Goal: Task Accomplishment & Management: Use online tool/utility

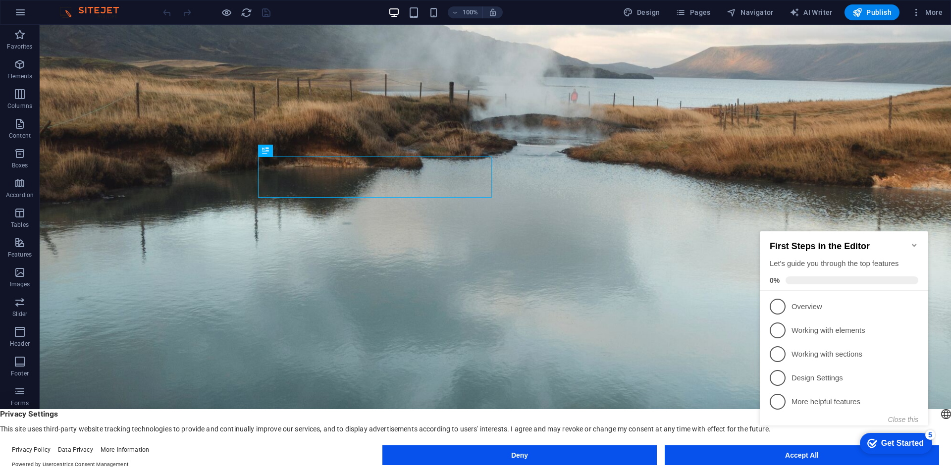
drag, startPoint x: 914, startPoint y: 237, endPoint x: 837, endPoint y: 335, distance: 124.3
click at [914, 241] on icon "Minimize checklist" at bounding box center [915, 245] width 8 height 8
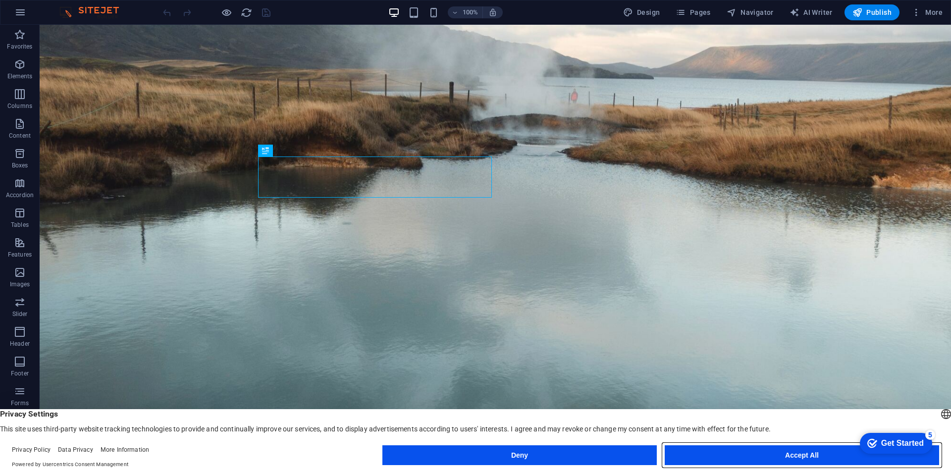
click at [801, 460] on button "Accept All" at bounding box center [802, 455] width 275 height 20
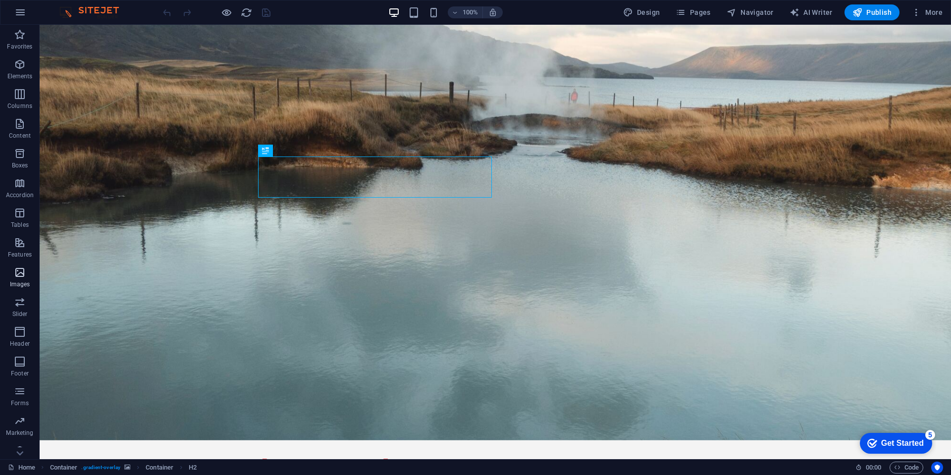
drag, startPoint x: 18, startPoint y: 277, endPoint x: 289, endPoint y: 333, distance: 277.4
click at [18, 277] on icon "button" at bounding box center [20, 273] width 12 height 12
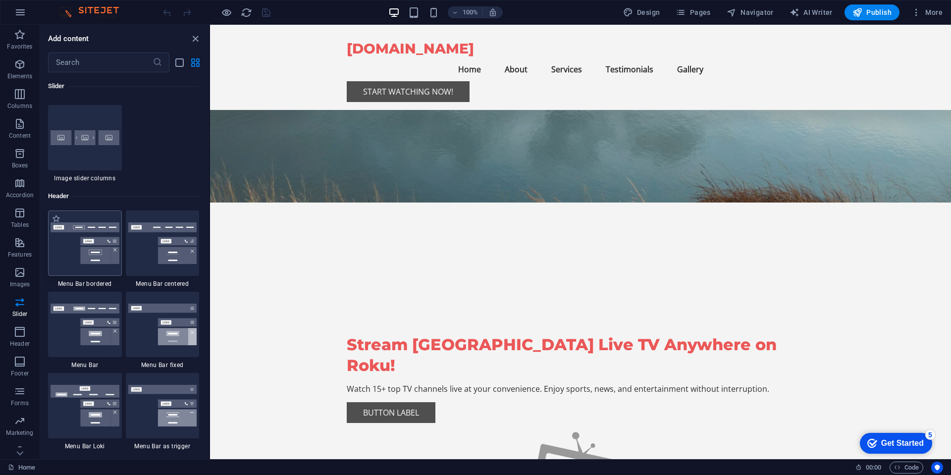
scroll to position [6095, 0]
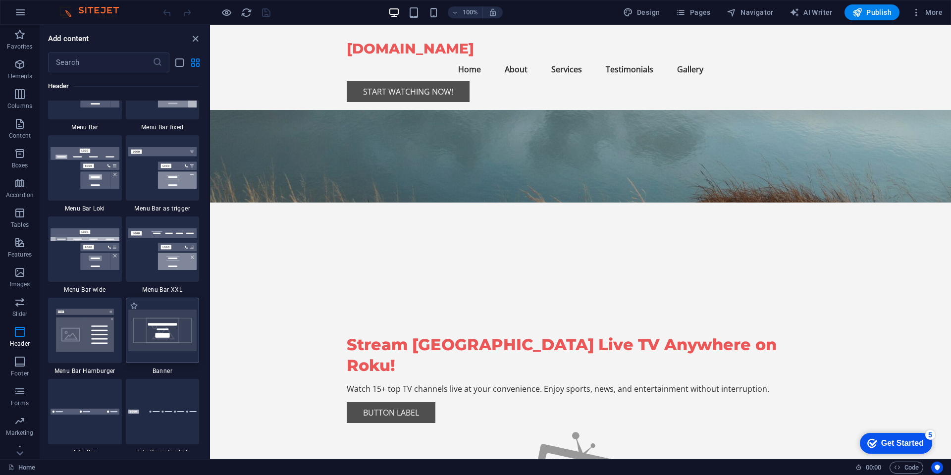
click at [158, 337] on img at bounding box center [162, 331] width 69 height 42
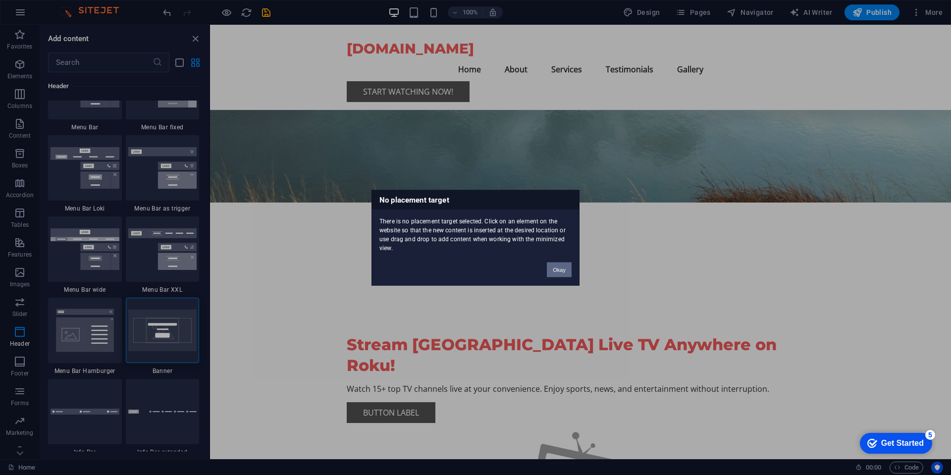
click at [563, 267] on button "Okay" at bounding box center [559, 269] width 25 height 15
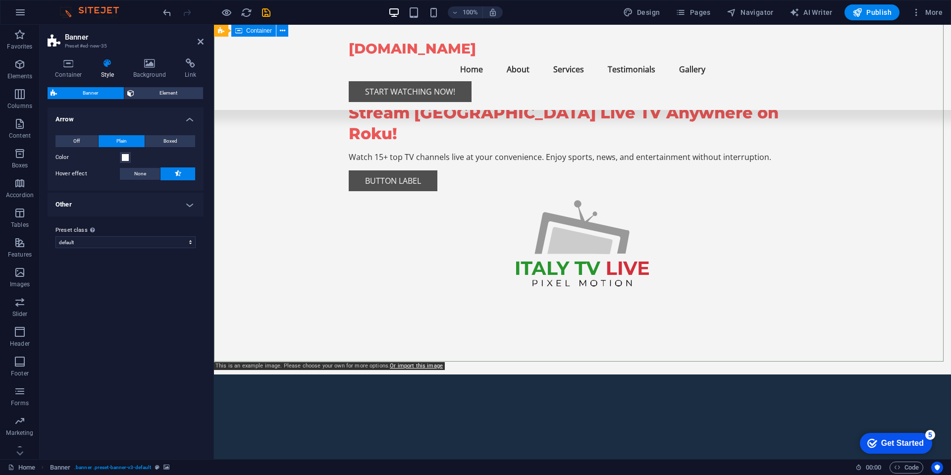
scroll to position [476, 0]
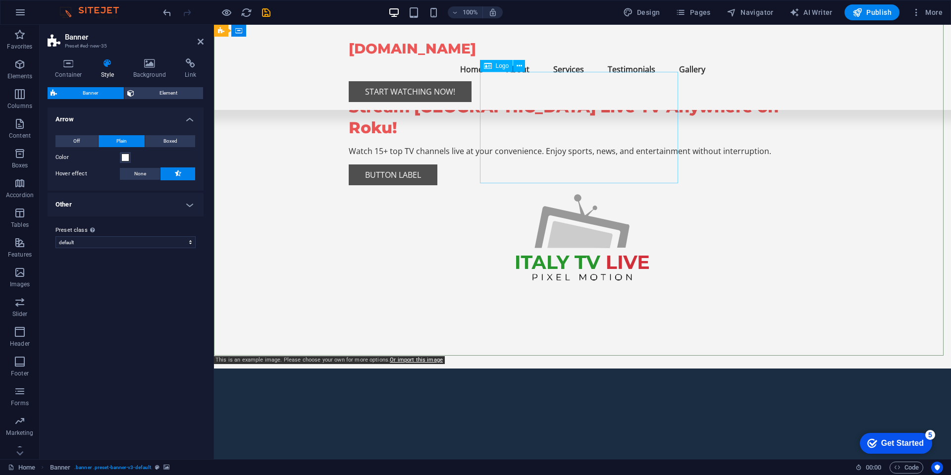
click at [490, 68] on icon at bounding box center [488, 66] width 8 height 12
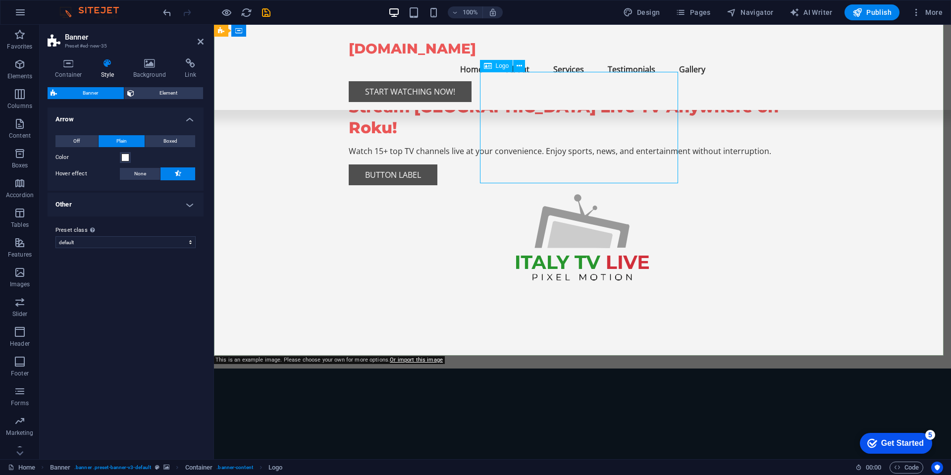
click at [518, 66] on icon at bounding box center [519, 66] width 5 height 10
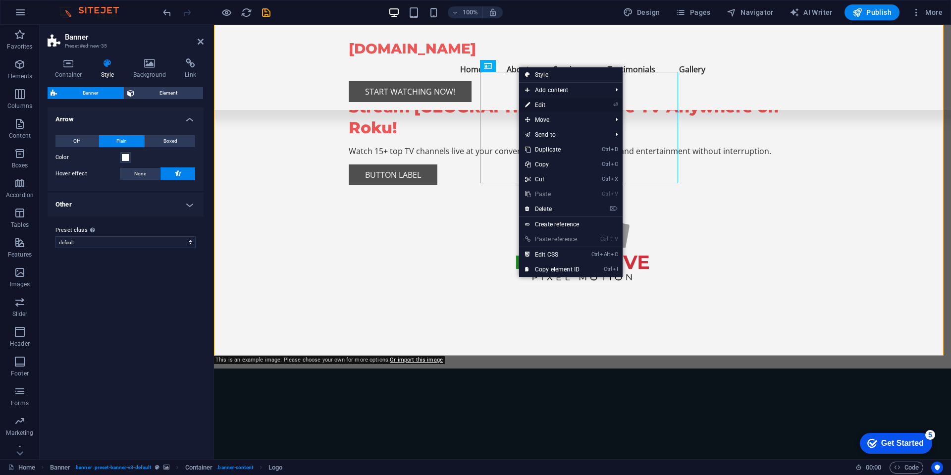
click at [540, 104] on link "⏎ Edit" at bounding box center [552, 105] width 66 height 15
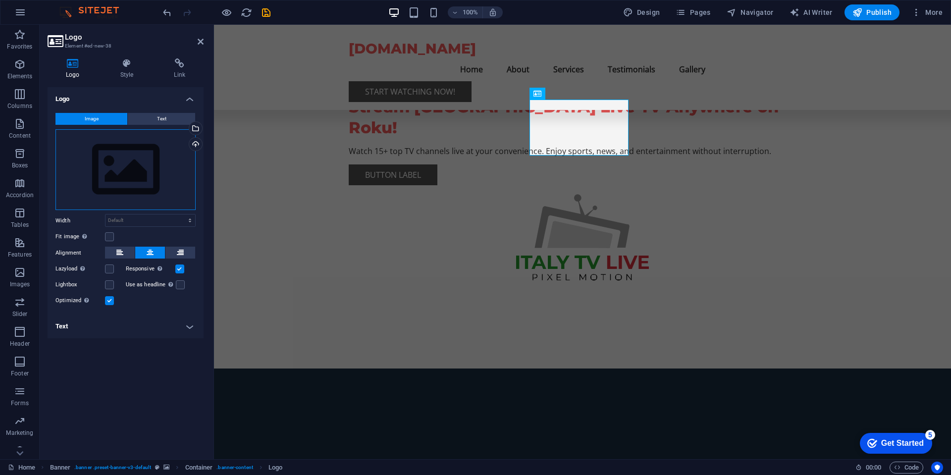
click at [130, 178] on div "Drag files here, click to choose files or select files from Files or our free s…" at bounding box center [125, 169] width 140 height 81
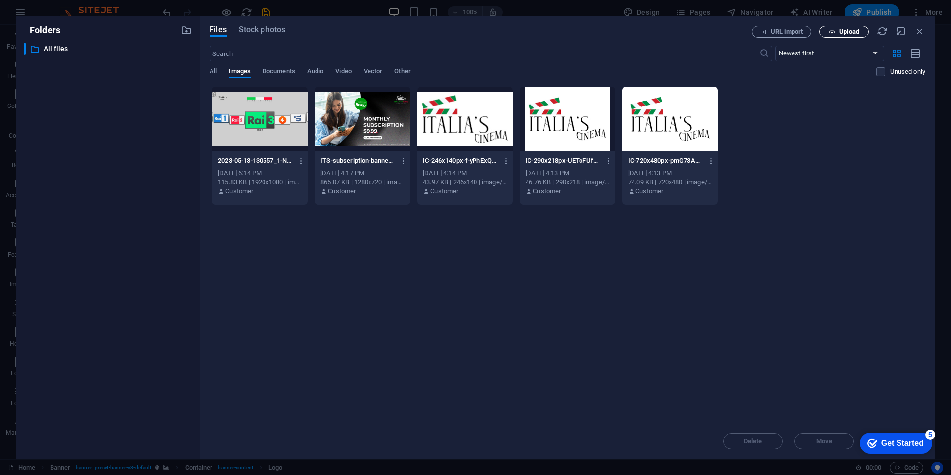
click at [852, 31] on span "Upload" at bounding box center [849, 32] width 20 height 6
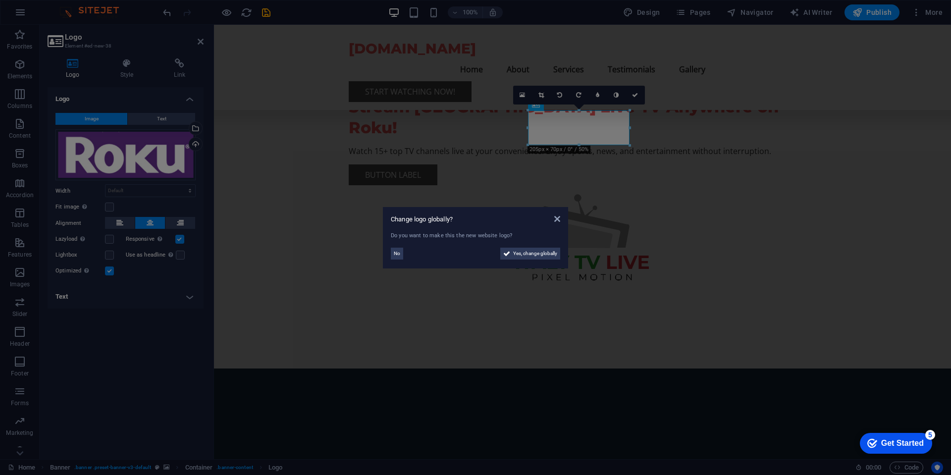
drag, startPoint x: 719, startPoint y: 254, endPoint x: 505, endPoint y: 228, distance: 215.6
click at [719, 254] on aside "Change logo globally? Do you want to make this the new website logo? No Yes, ch…" at bounding box center [475, 237] width 951 height 475
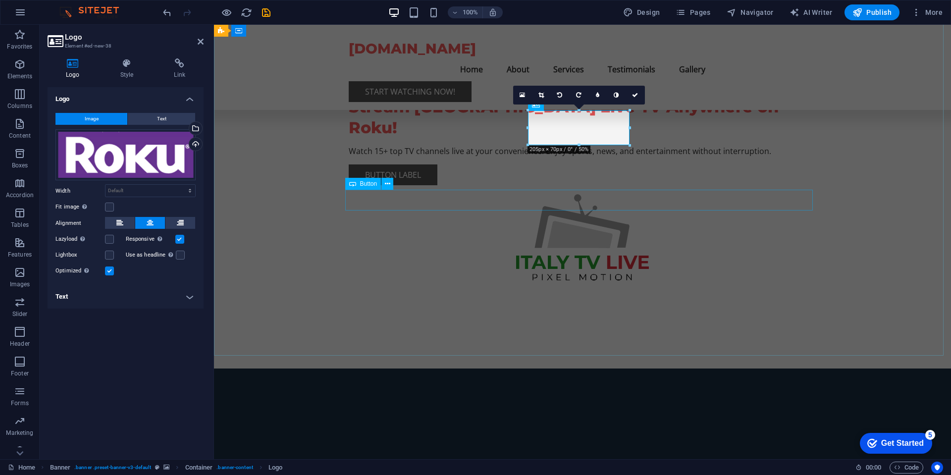
drag, startPoint x: 763, startPoint y: 199, endPoint x: 750, endPoint y: 194, distance: 14.0
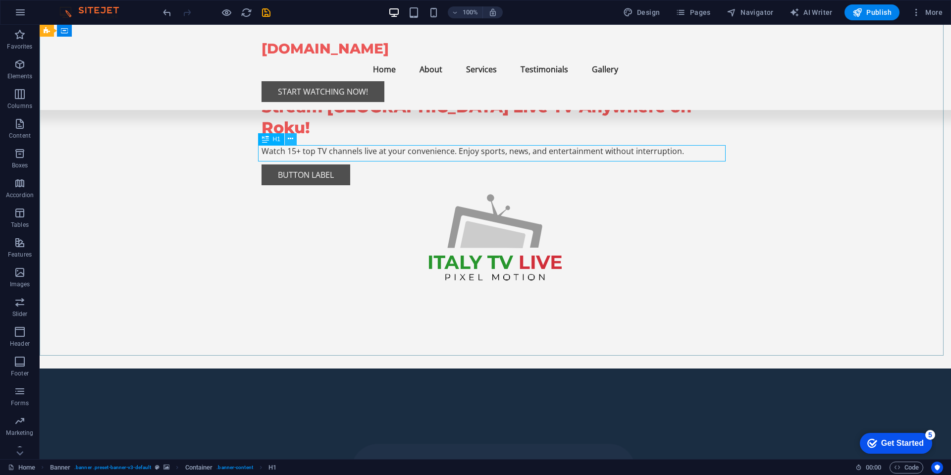
click at [290, 138] on icon at bounding box center [290, 139] width 5 height 10
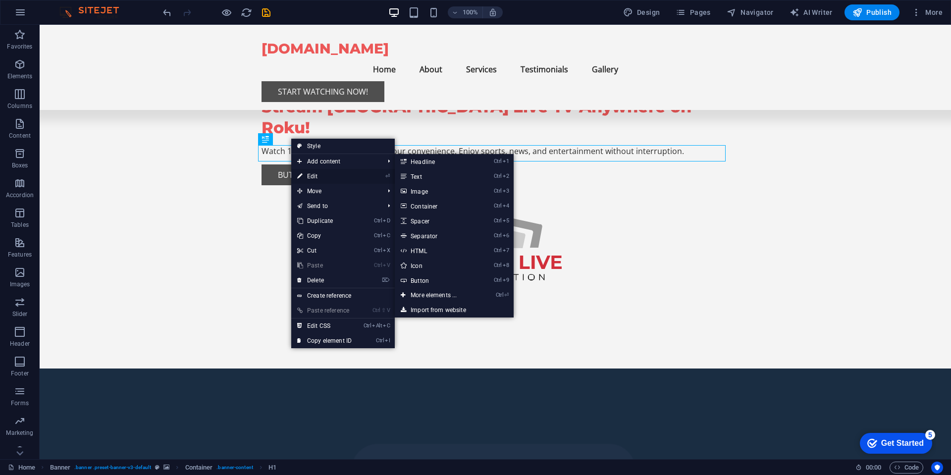
click at [318, 177] on link "⏎ Edit" at bounding box center [324, 176] width 66 height 15
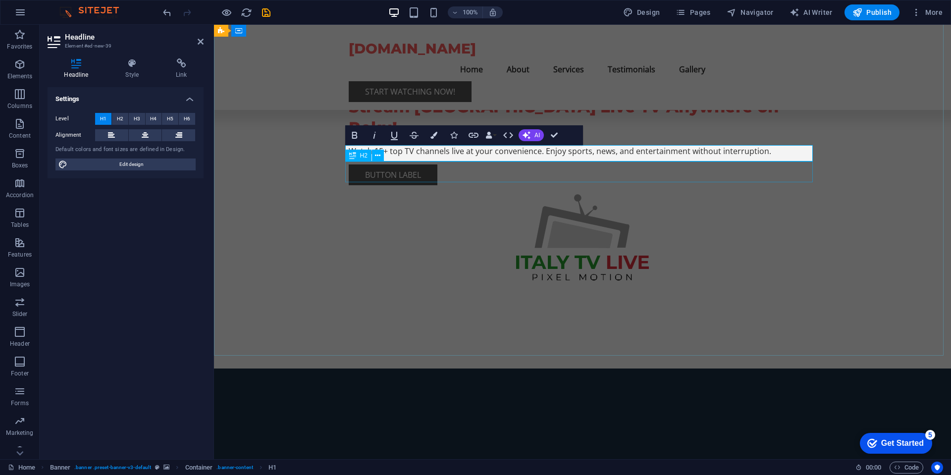
scroll to position [467, 0]
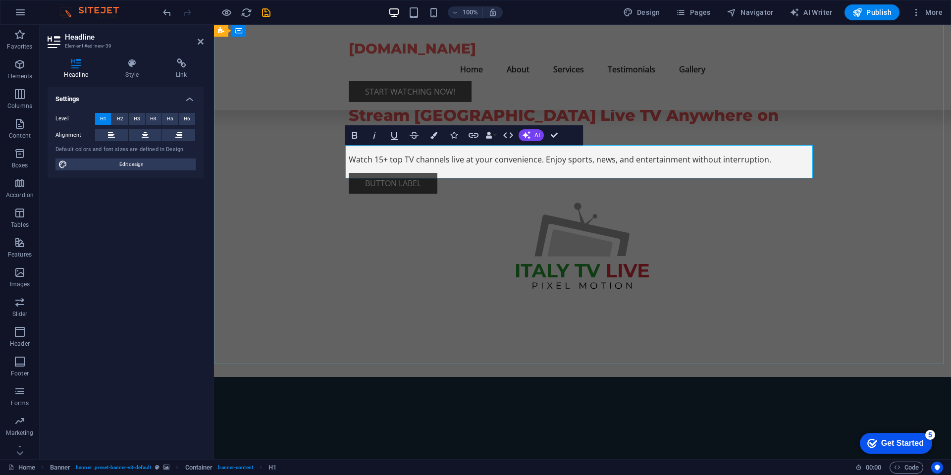
drag, startPoint x: 546, startPoint y: 156, endPoint x: 529, endPoint y: 149, distance: 18.2
click at [365, 172] on span "H2" at bounding box center [363, 172] width 7 height 6
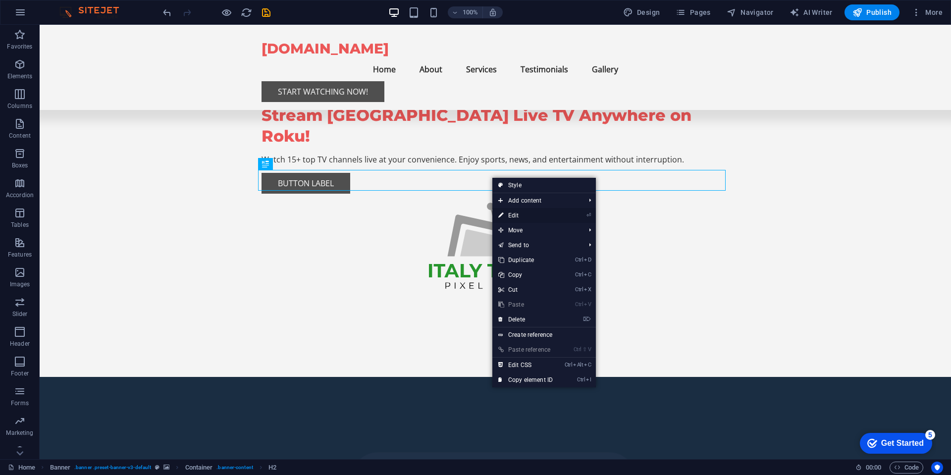
click at [558, 215] on link "⏎ Edit" at bounding box center [526, 215] width 66 height 15
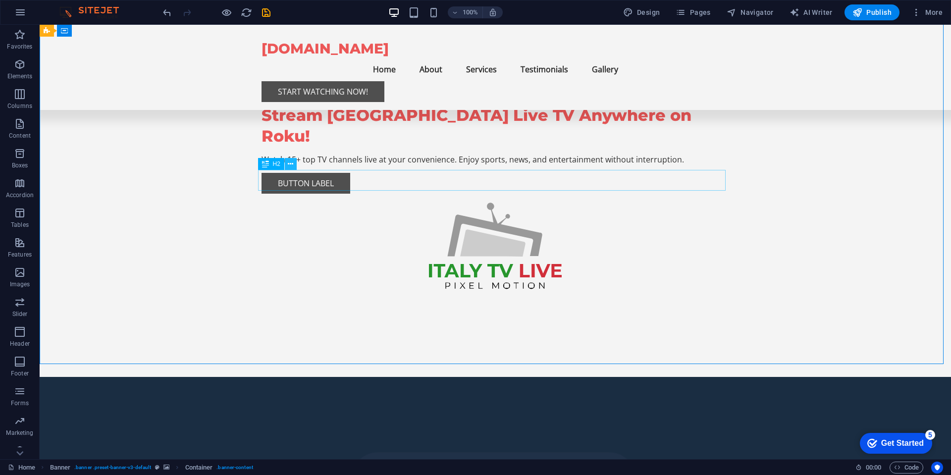
click at [290, 164] on icon at bounding box center [290, 164] width 5 height 10
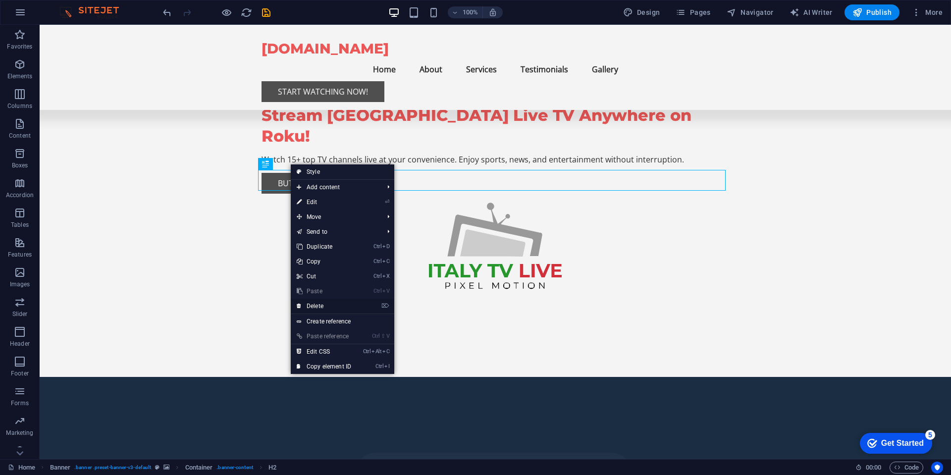
click at [318, 305] on link "⌦ Delete" at bounding box center [324, 306] width 66 height 15
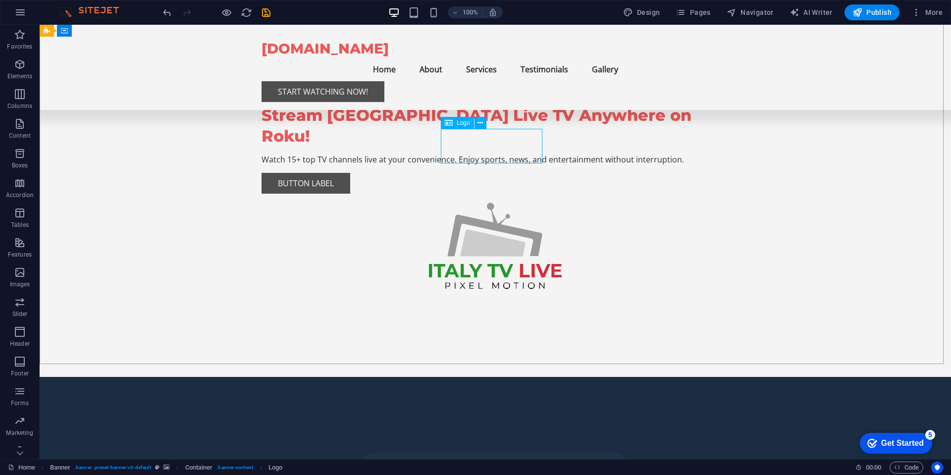
click at [449, 125] on icon at bounding box center [449, 123] width 8 height 12
drag, startPoint x: 482, startPoint y: 123, endPoint x: 443, endPoint y: 107, distance: 42.4
click at [482, 123] on icon at bounding box center [480, 123] width 5 height 10
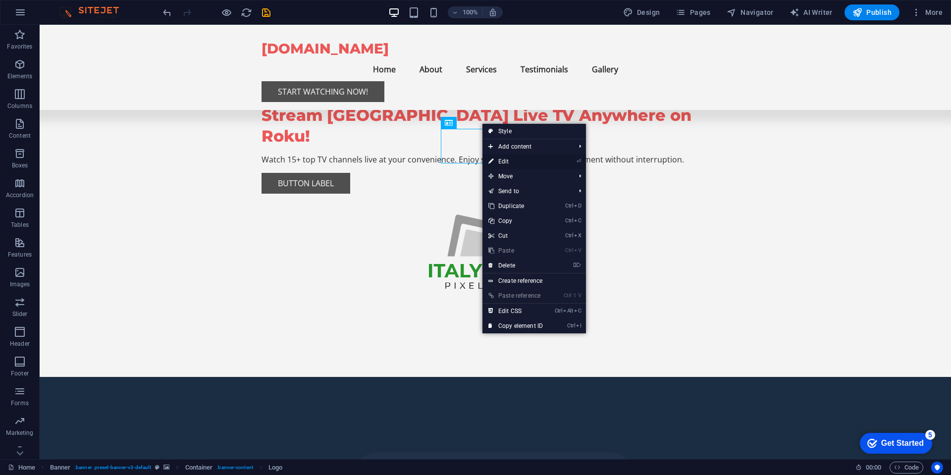
click at [508, 161] on link "⏎ Edit" at bounding box center [516, 161] width 66 height 15
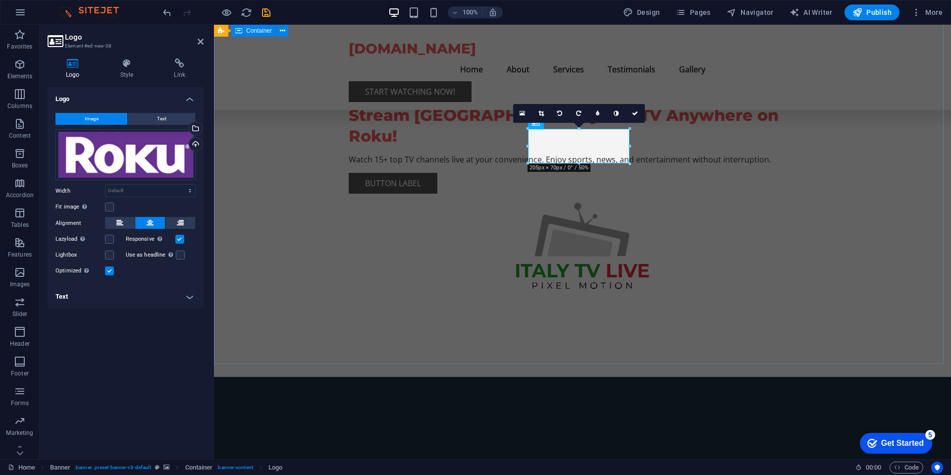
drag, startPoint x: 637, startPoint y: 168, endPoint x: 786, endPoint y: 220, distance: 157.8
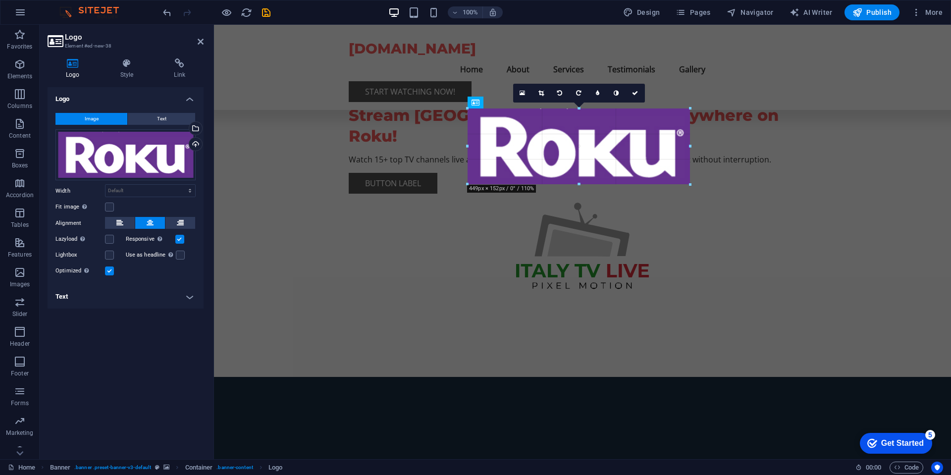
drag, startPoint x: 631, startPoint y: 164, endPoint x: 538, endPoint y: 179, distance: 94.4
type input "453"
select select "px"
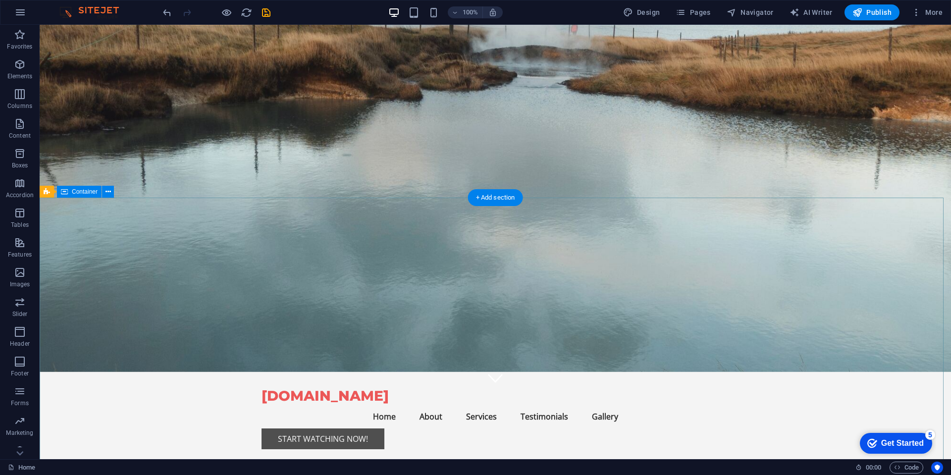
scroll to position [0, 0]
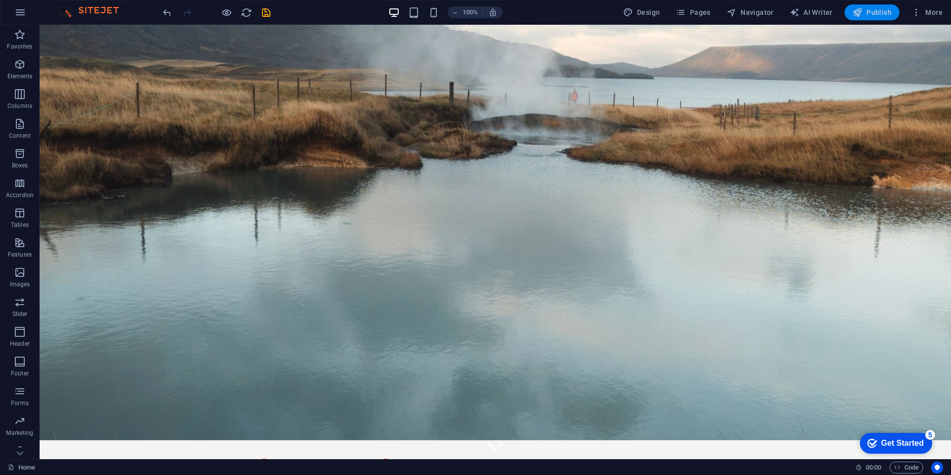
click at [871, 9] on span "Publish" at bounding box center [872, 12] width 39 height 10
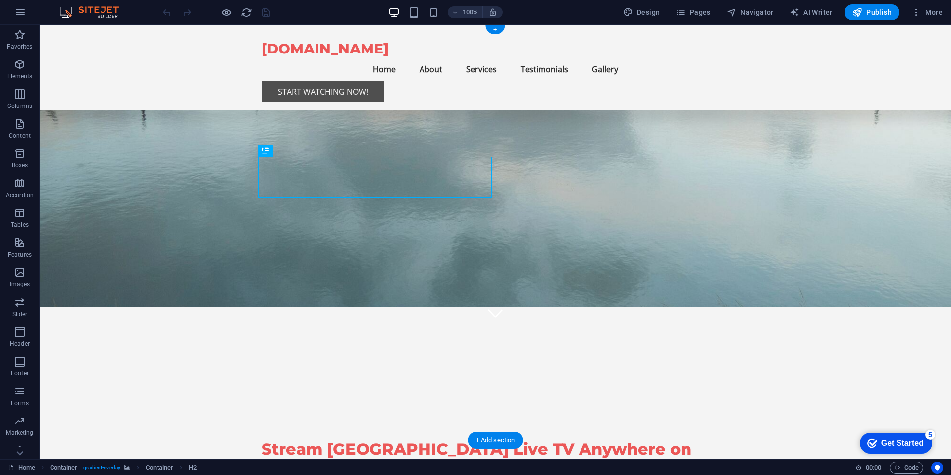
scroll to position [297, 0]
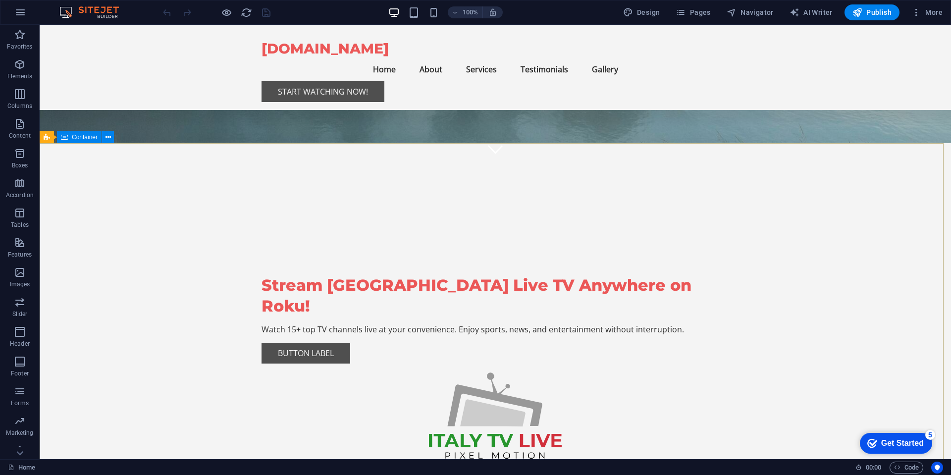
click at [81, 140] on span "Container" at bounding box center [85, 137] width 26 height 6
click at [109, 137] on icon at bounding box center [108, 137] width 5 height 10
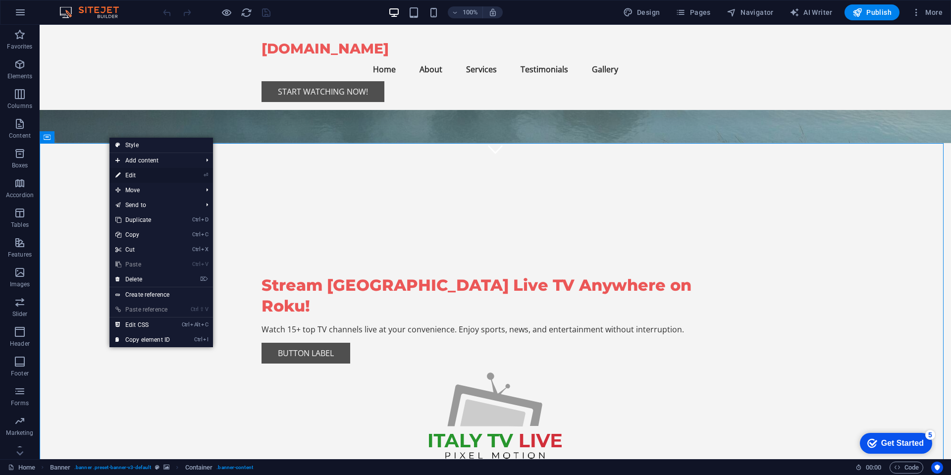
click at [153, 177] on link "⏎ Edit" at bounding box center [143, 175] width 66 height 15
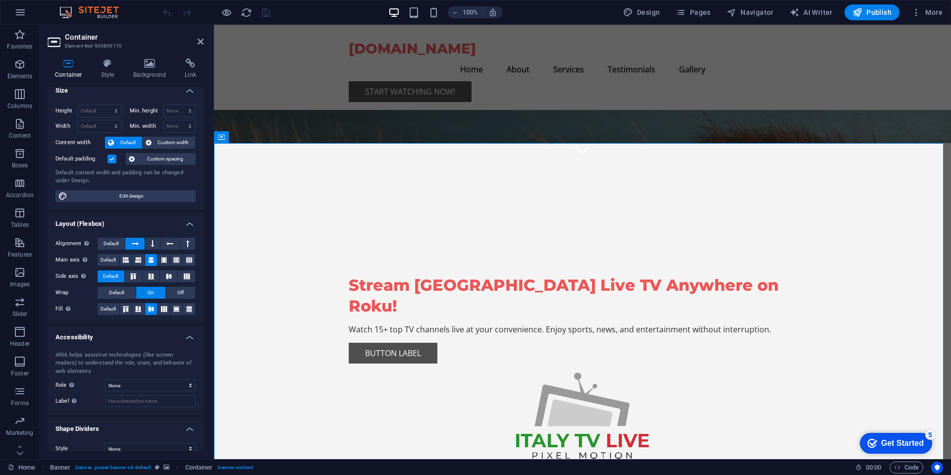
scroll to position [0, 0]
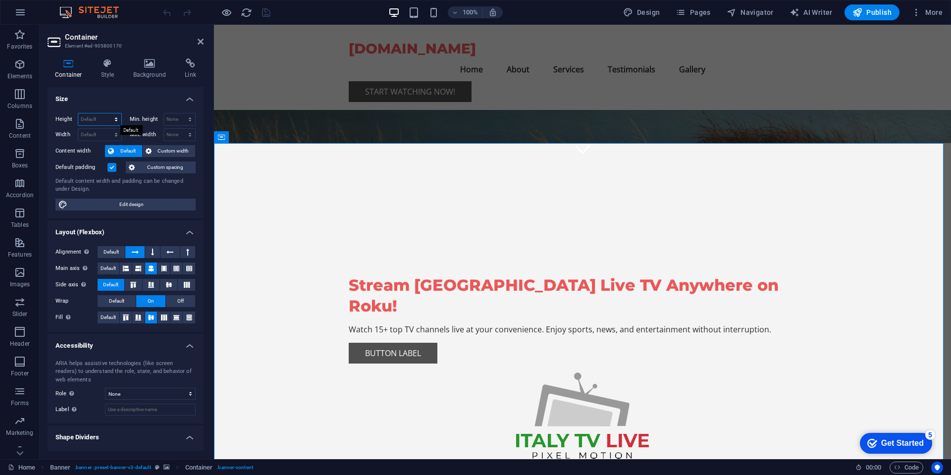
select select "px"
click at [106, 113] on select "Default px rem % vh vw" at bounding box center [99, 119] width 43 height 12
type input "789"
select select "px"
click at [179, 113] on select "None px rem % vh vw" at bounding box center [180, 119] width 32 height 12
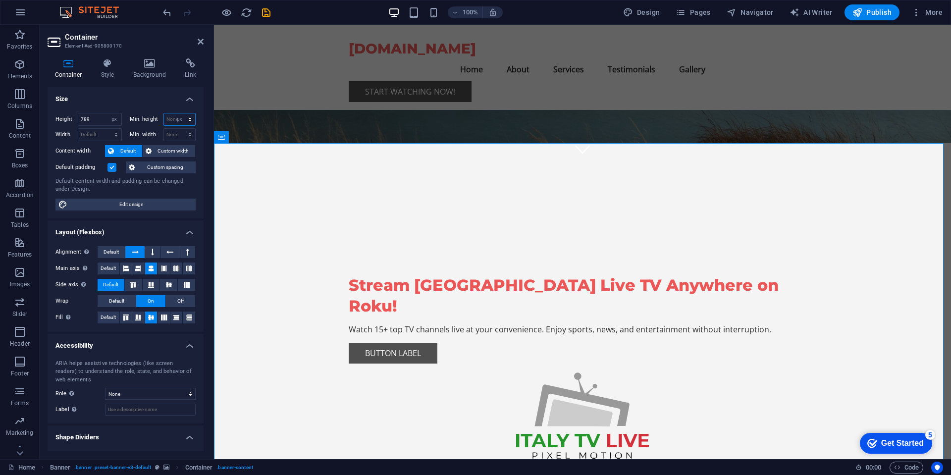
type input "0"
select select "px"
click at [106, 129] on select "Default px rem % em vh vw" at bounding box center [99, 135] width 43 height 12
type input "1473"
click at [98, 121] on input "789" at bounding box center [99, 119] width 43 height 12
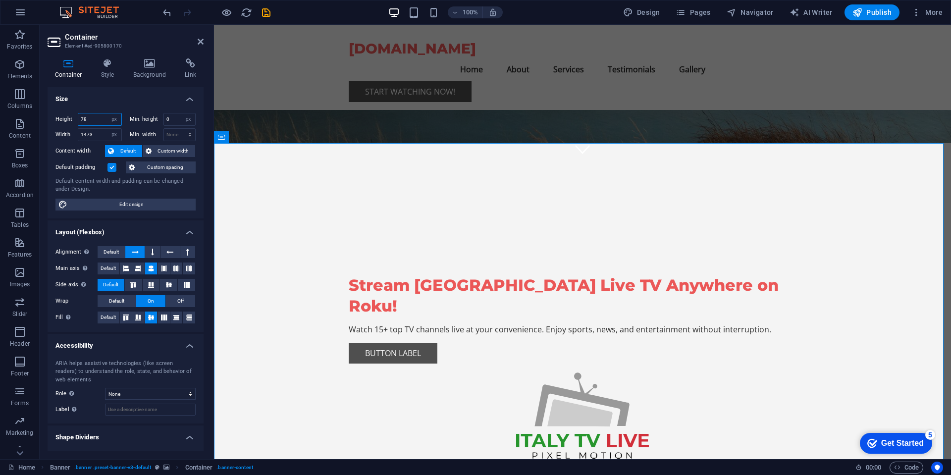
type input "7"
type input "720"
click at [99, 131] on input "1473" at bounding box center [99, 135] width 43 height 12
type input "1"
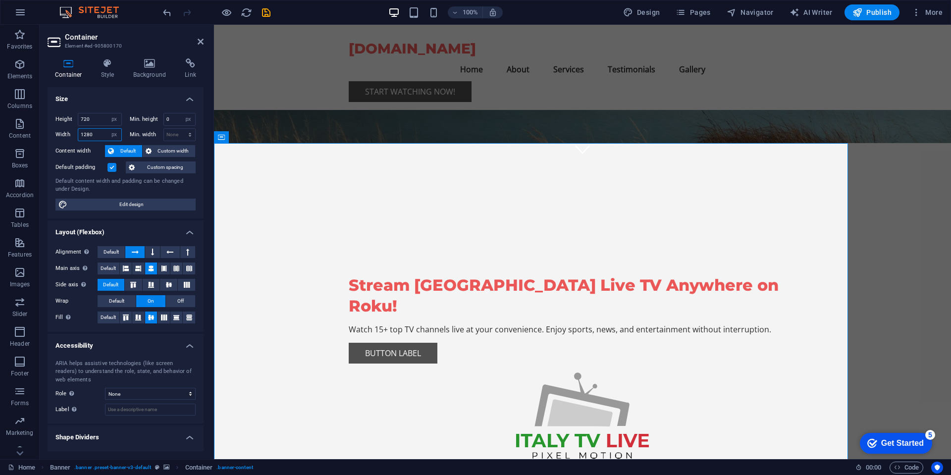
type input "1280"
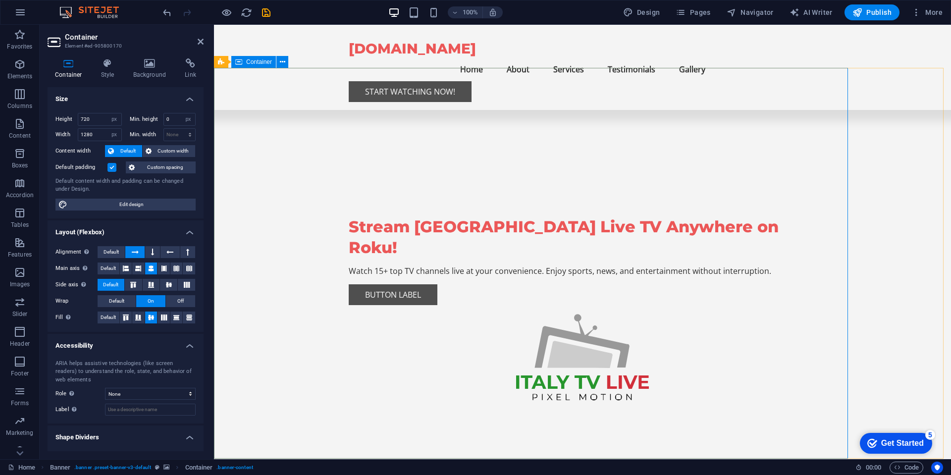
scroll to position [416, 0]
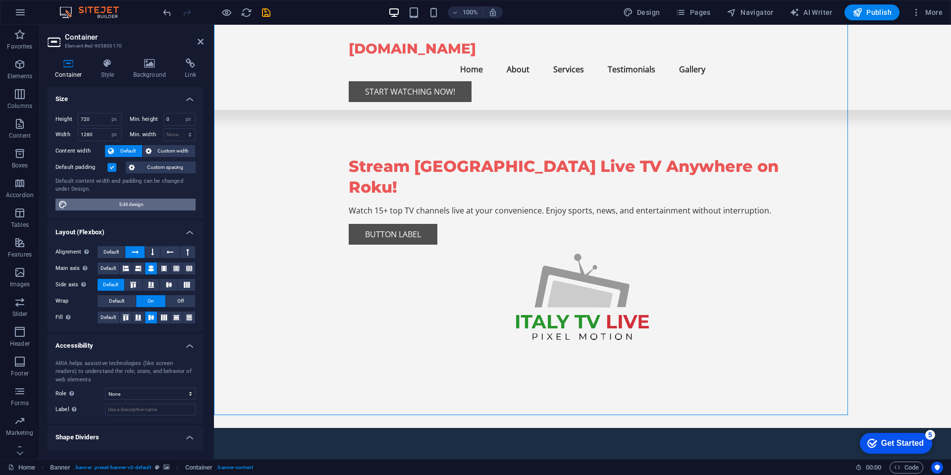
click at [122, 202] on span "Edit design" at bounding box center [131, 205] width 122 height 12
select select "rem"
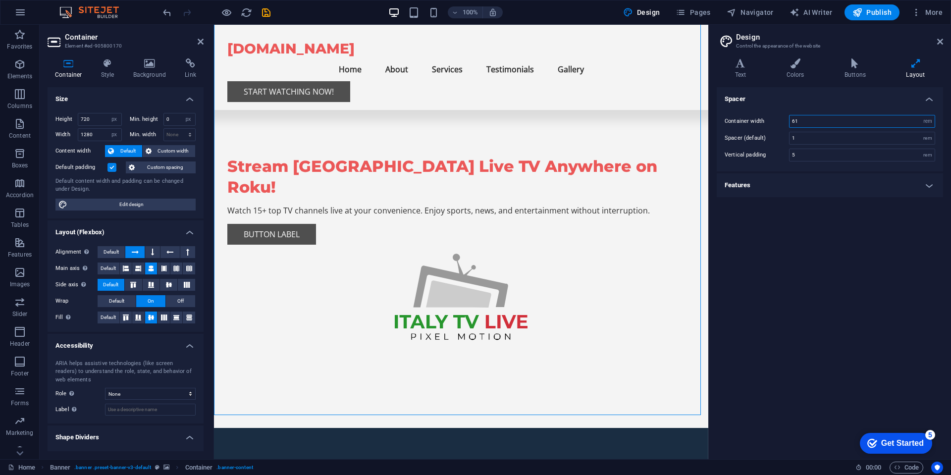
click at [815, 119] on input "61" at bounding box center [862, 121] width 145 height 12
type input "6"
type input "40"
click at [824, 255] on div "Spacer Container width 40 rem px Spacer (default) 1 rem Vertical padding 5 rem …" at bounding box center [830, 269] width 226 height 364
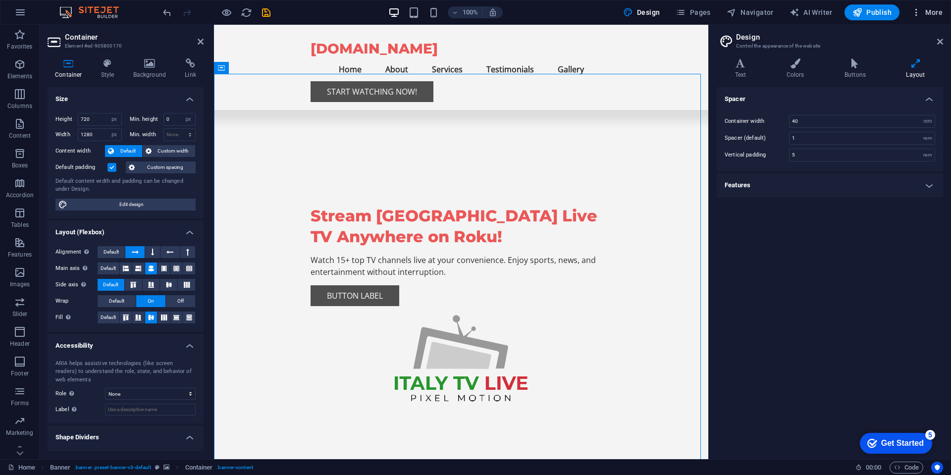
click at [932, 9] on span "More" at bounding box center [927, 12] width 31 height 10
click at [831, 335] on div at bounding box center [475, 237] width 951 height 475
click at [341, 12] on div "100% Design Pages Navigator AI Writer Publish More" at bounding box center [554, 12] width 786 height 16
drag, startPoint x: 265, startPoint y: 13, endPoint x: 233, endPoint y: 16, distance: 31.9
click at [265, 13] on icon "save" at bounding box center [266, 12] width 11 height 11
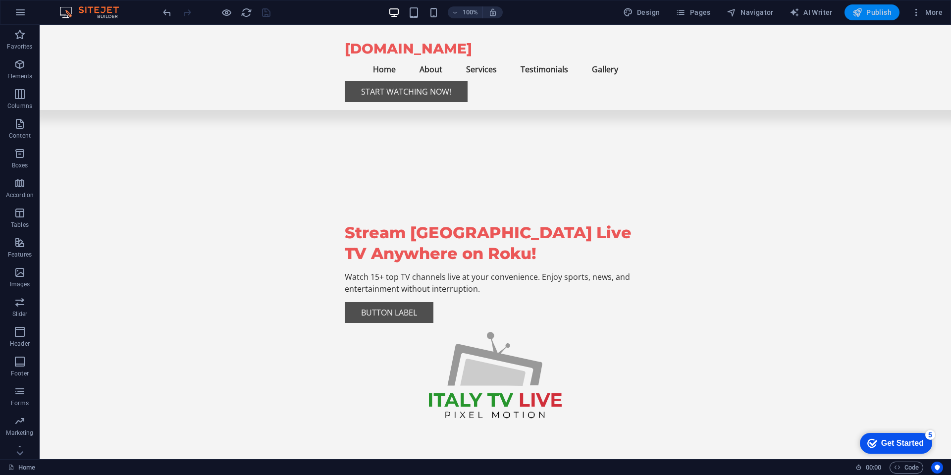
drag, startPoint x: 874, startPoint y: 12, endPoint x: 865, endPoint y: 18, distance: 10.9
click at [875, 12] on span "Publish" at bounding box center [872, 12] width 39 height 10
